Goal: Task Accomplishment & Management: Manage account settings

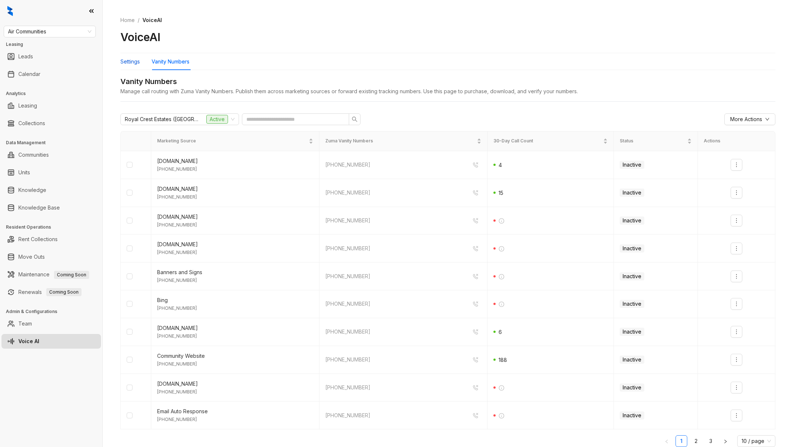
click at [123, 58] on div "Settings" at bounding box center [129, 62] width 19 height 8
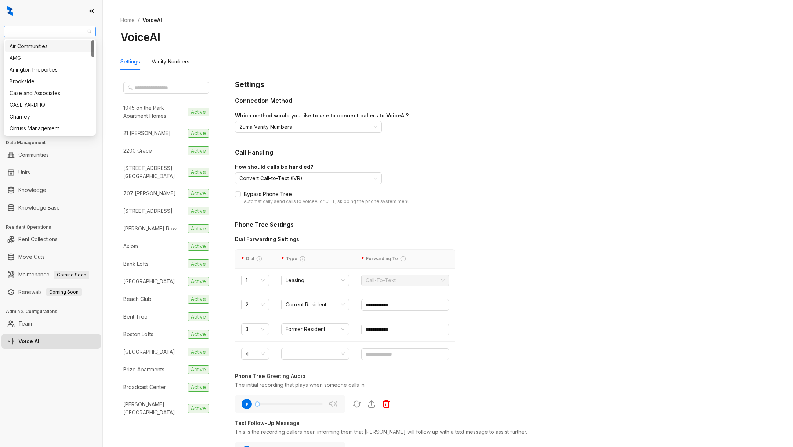
click at [67, 33] on span "Air Communities" at bounding box center [49, 31] width 83 height 11
type input "****"
click at [22, 170] on link "Units" at bounding box center [24, 172] width 12 height 15
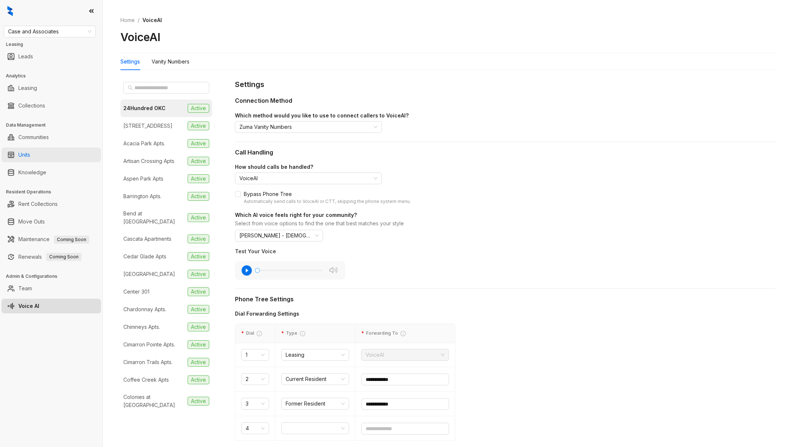
click at [27, 151] on link "Units" at bounding box center [24, 155] width 12 height 15
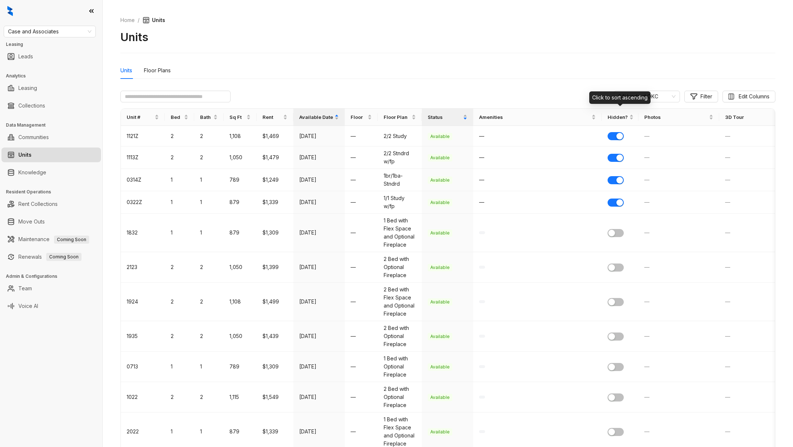
click at [633, 97] on div "Click to sort ascending" at bounding box center [619, 97] width 61 height 12
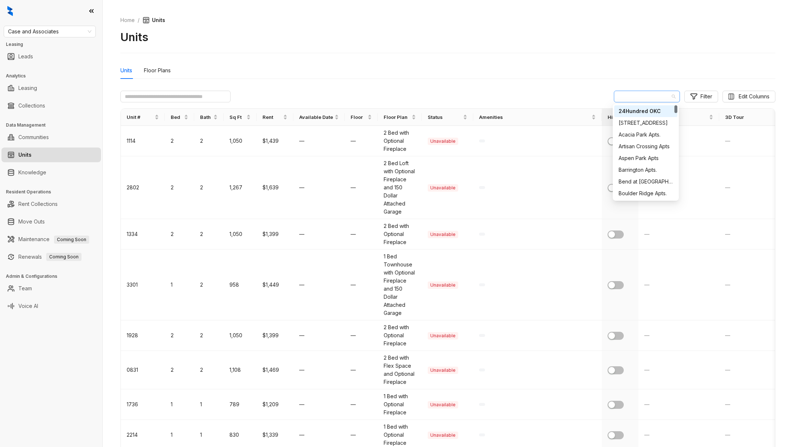
click at [664, 98] on span "24Hundred OKC" at bounding box center [646, 96] width 57 height 11
type input "****"
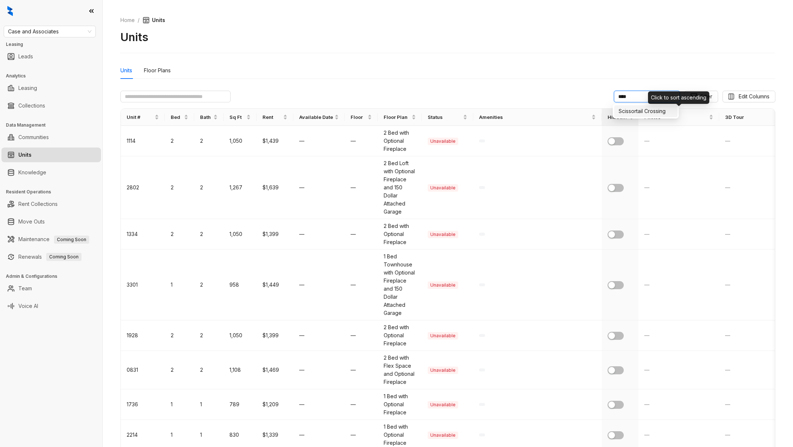
click at [649, 109] on div "Scissortail Crossing" at bounding box center [645, 111] width 54 height 8
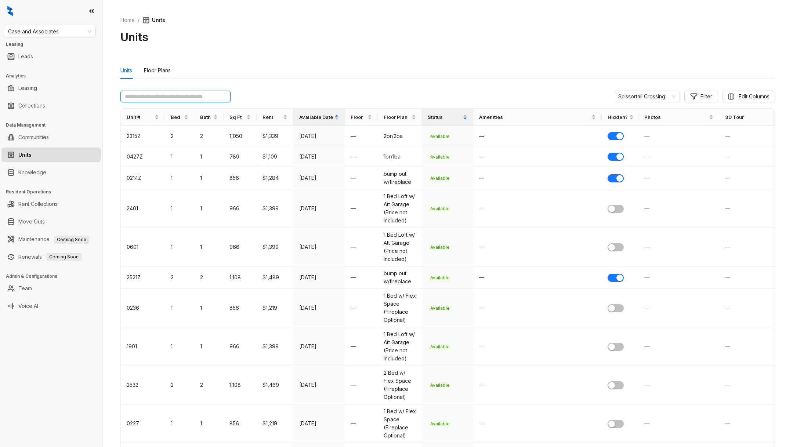
click at [187, 97] on input "text" at bounding box center [175, 97] width 110 height 12
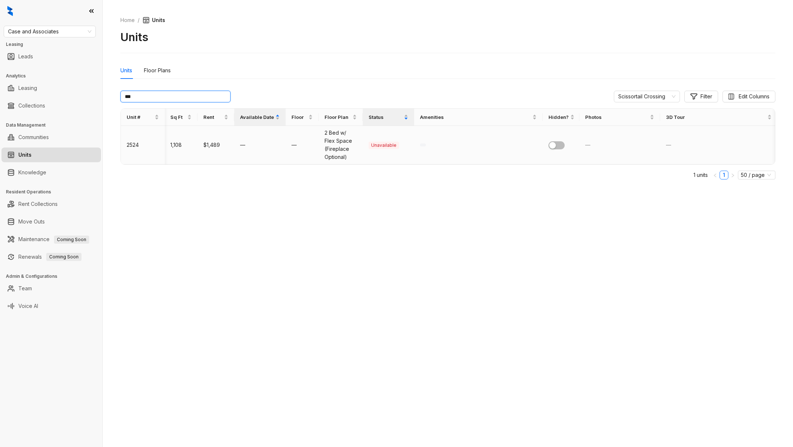
type input "***"
click at [346, 148] on span "2 Bed w/ Flex Space (Fireplace Optional)" at bounding box center [338, 145] width 28 height 30
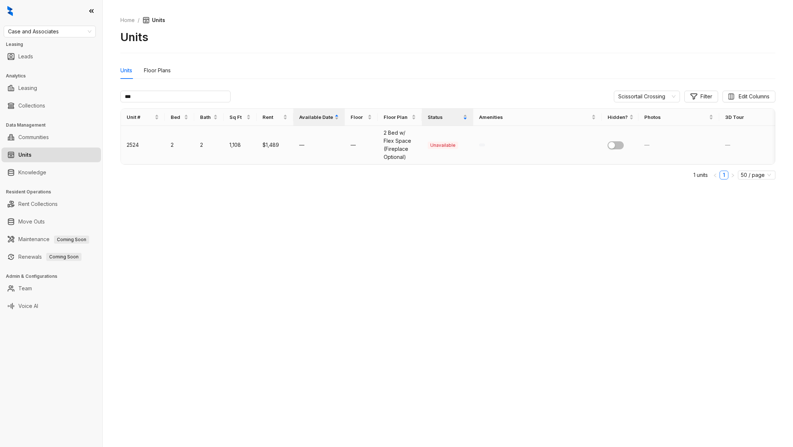
click at [236, 130] on td "1,108" at bounding box center [240, 145] width 33 height 39
click at [234, 136] on td "1,108" at bounding box center [240, 145] width 33 height 39
click at [144, 145] on td "2524" at bounding box center [143, 145] width 44 height 39
click at [130, 145] on td "2524" at bounding box center [143, 145] width 44 height 39
click at [129, 145] on td "2524" at bounding box center [143, 145] width 44 height 39
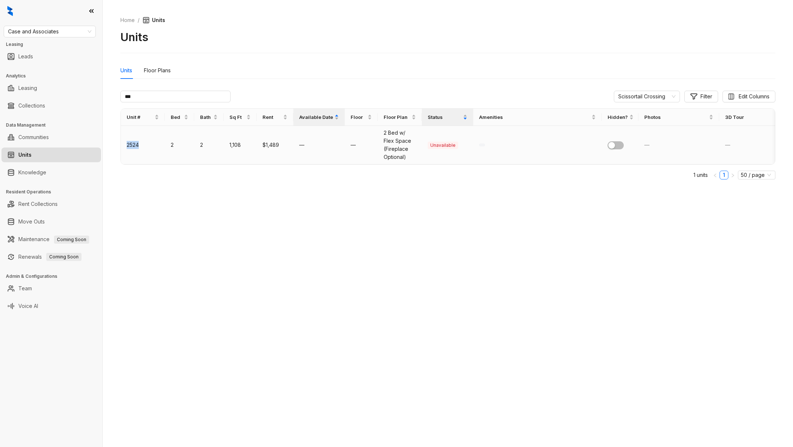
click at [129, 145] on td "2524" at bounding box center [143, 145] width 44 height 39
click at [155, 68] on div "Floor Plans" at bounding box center [157, 70] width 27 height 8
